Goal: Information Seeking & Learning: Get advice/opinions

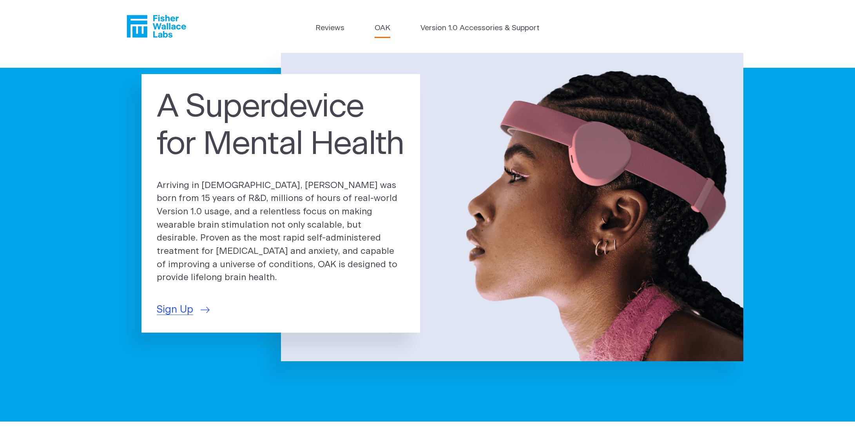
click at [386, 30] on link "OAK" at bounding box center [382, 28] width 16 height 11
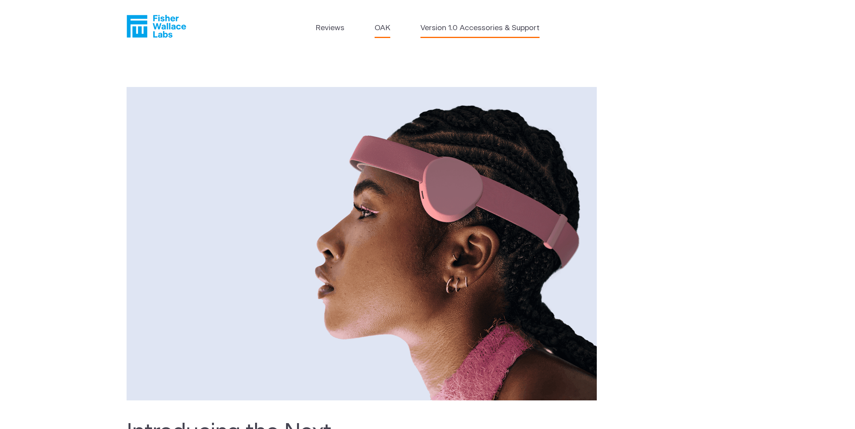
click at [453, 30] on link "Version 1.0 Accessories & Support" at bounding box center [479, 28] width 119 height 11
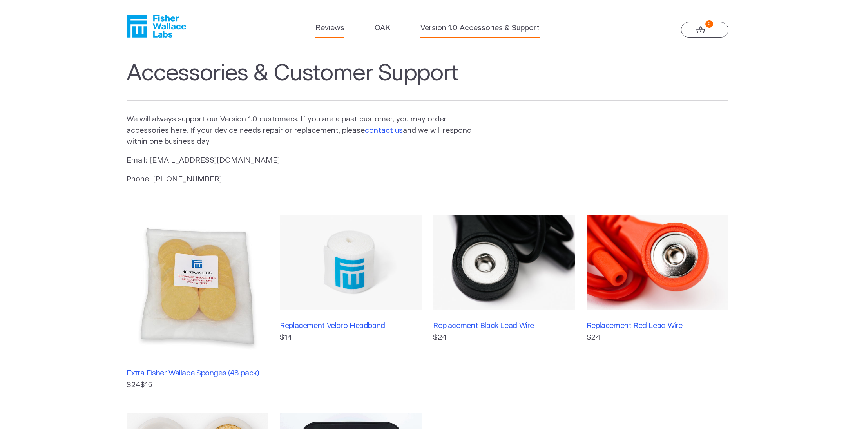
click at [324, 29] on link "Reviews" at bounding box center [329, 28] width 29 height 11
